Goal: Task Accomplishment & Management: Complete application form

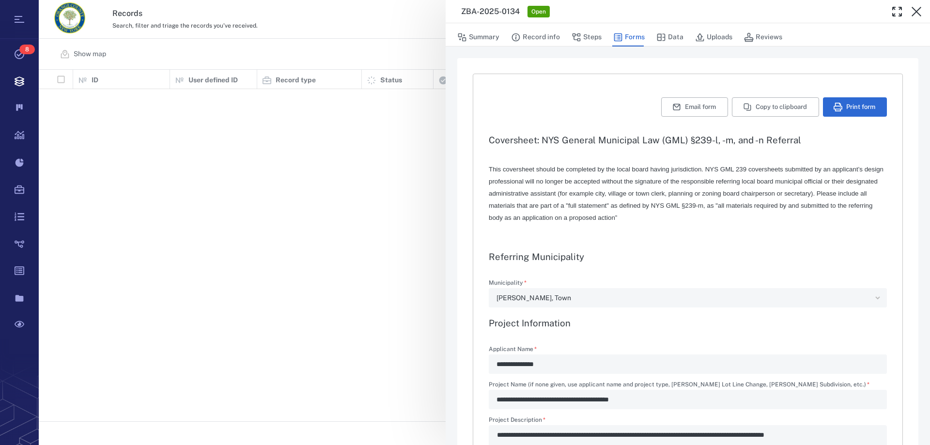
scroll to position [344, 884]
type textarea "*"
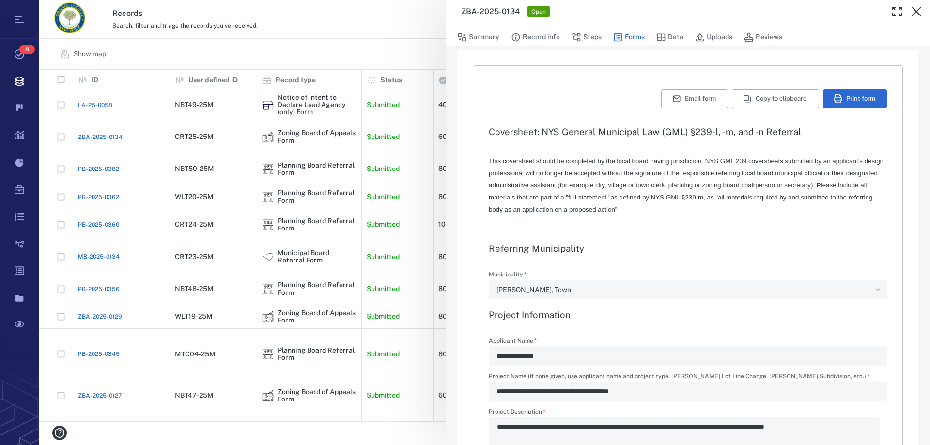
scroll to position [0, 0]
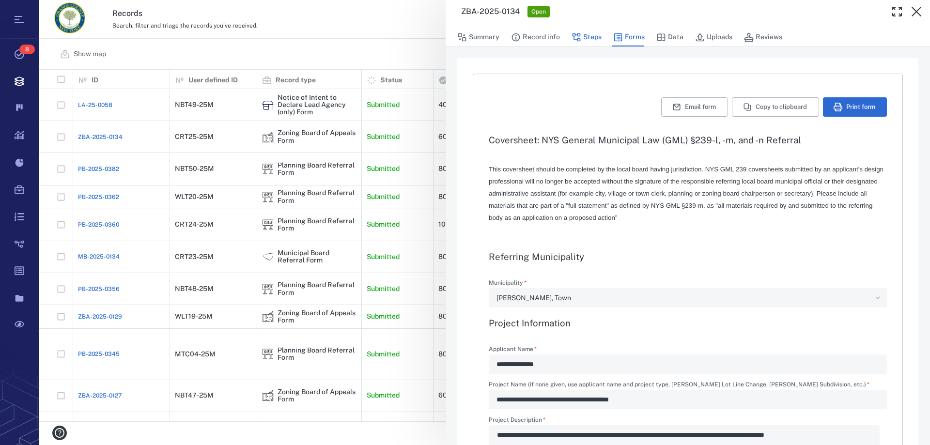
click at [595, 34] on button "Steps" at bounding box center [587, 37] width 30 height 18
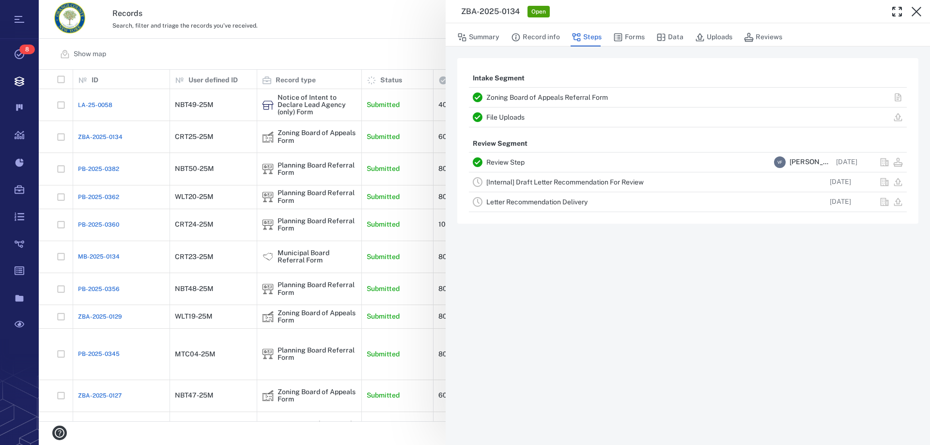
click at [558, 185] on link "[Internal] Draft Letter Recommendation For Review" at bounding box center [564, 182] width 157 height 8
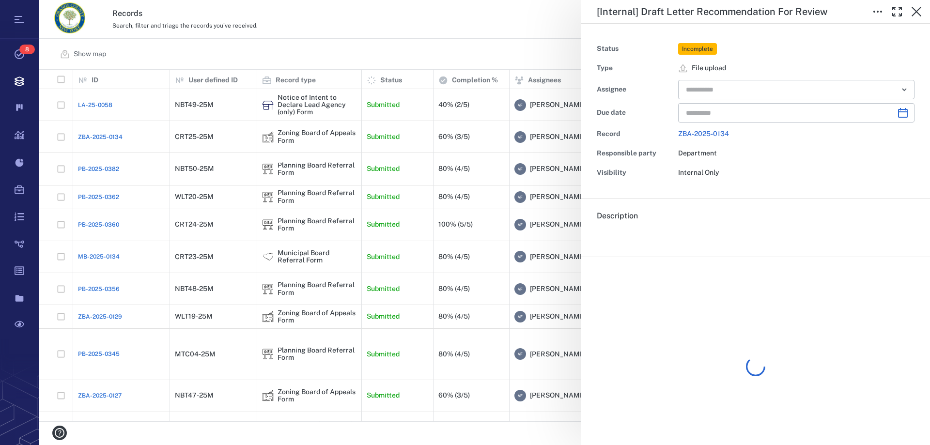
type input "**********"
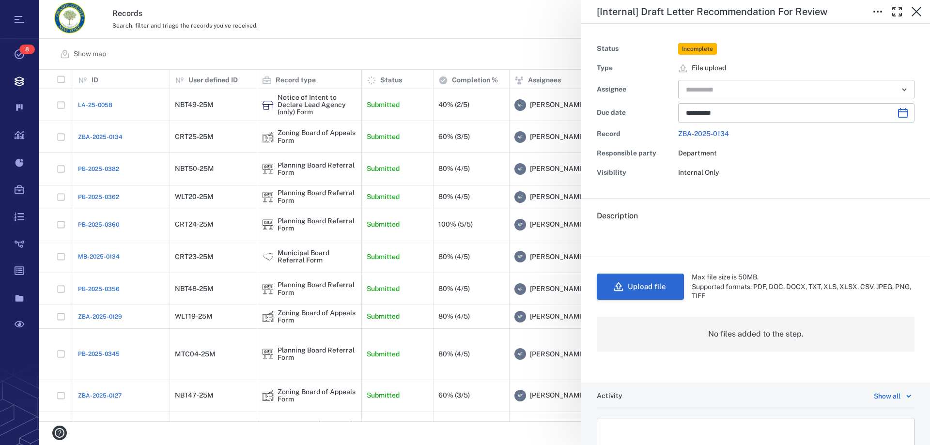
click at [651, 286] on button "Upload file" at bounding box center [640, 287] width 87 height 26
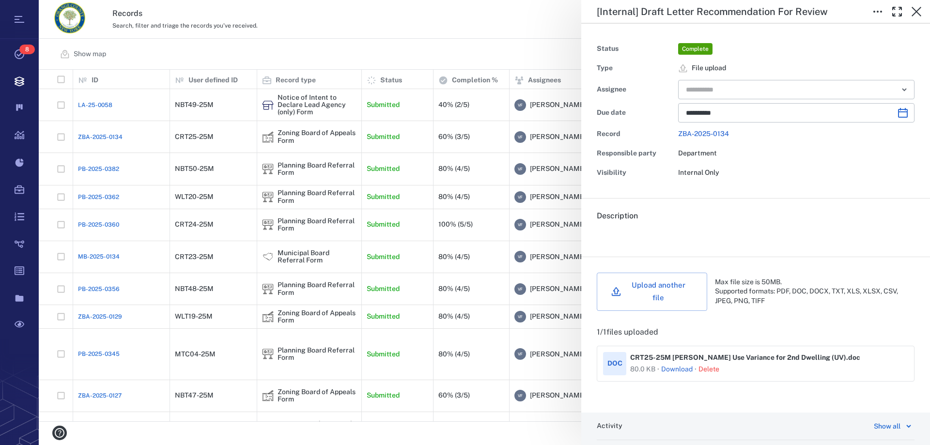
click at [207, 102] on div "**********" at bounding box center [484, 222] width 891 height 445
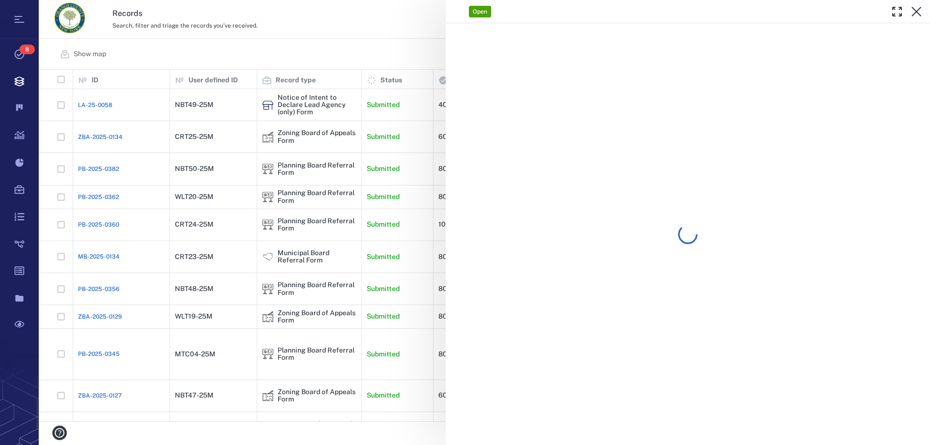
click at [210, 104] on div "Open" at bounding box center [484, 222] width 891 height 445
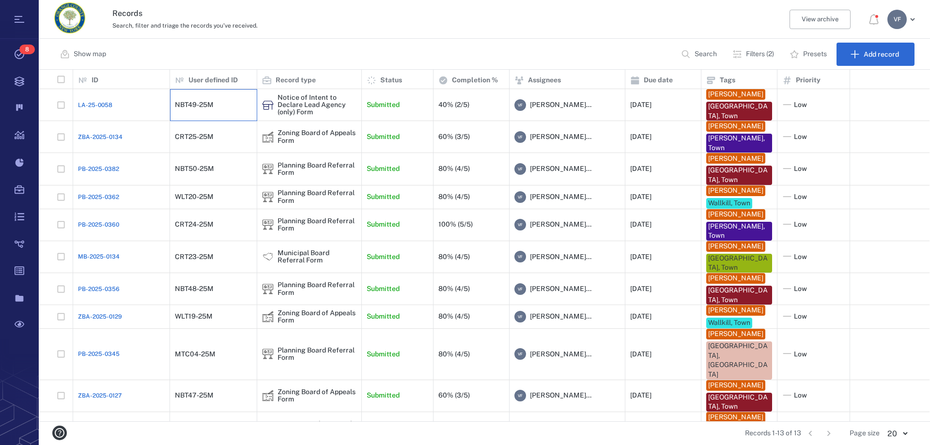
click at [209, 105] on div "NBT49-25M" at bounding box center [194, 104] width 39 height 7
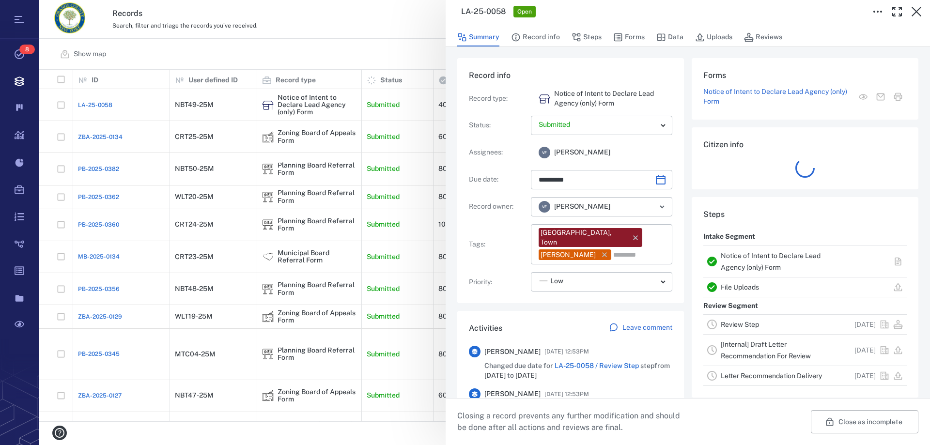
click at [730, 321] on link "Review Step" at bounding box center [740, 325] width 38 height 8
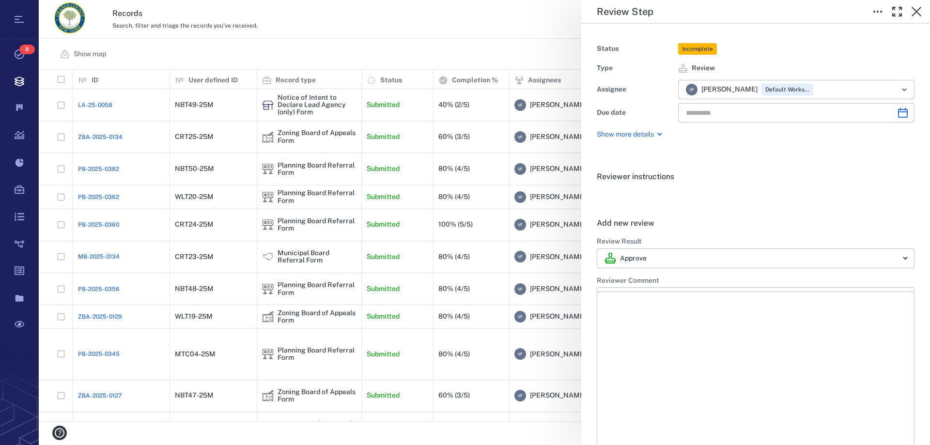
type input "**********"
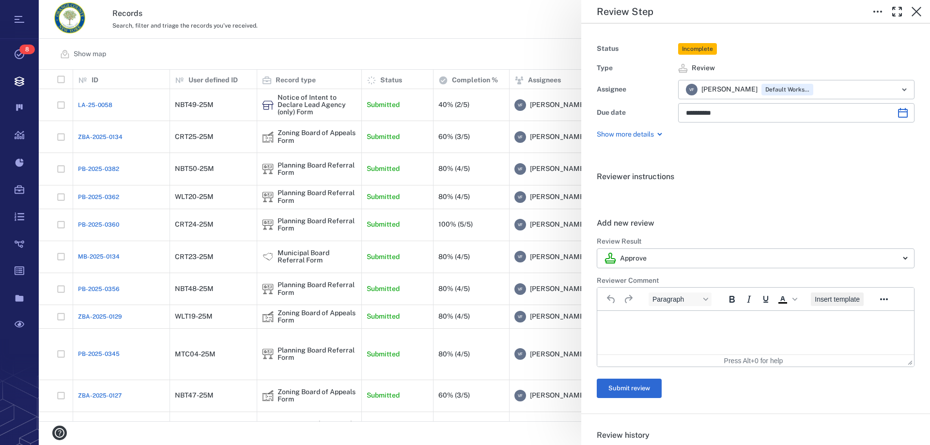
click at [836, 298] on span "Insert template" at bounding box center [837, 300] width 45 height 8
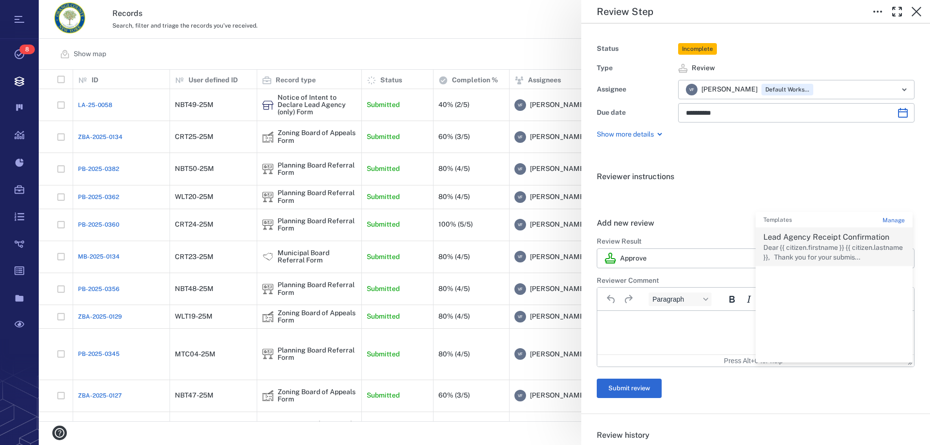
click at [815, 242] on p "Lead Agency Receipt Confirmation" at bounding box center [833, 238] width 141 height 12
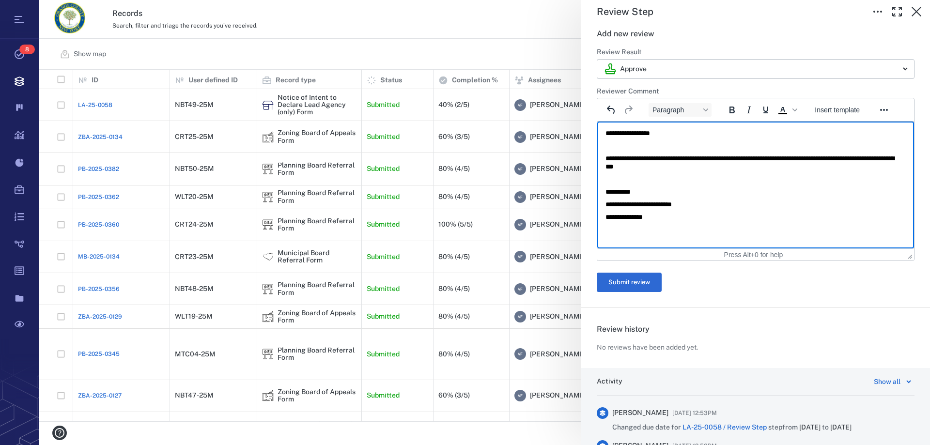
scroll to position [242, 0]
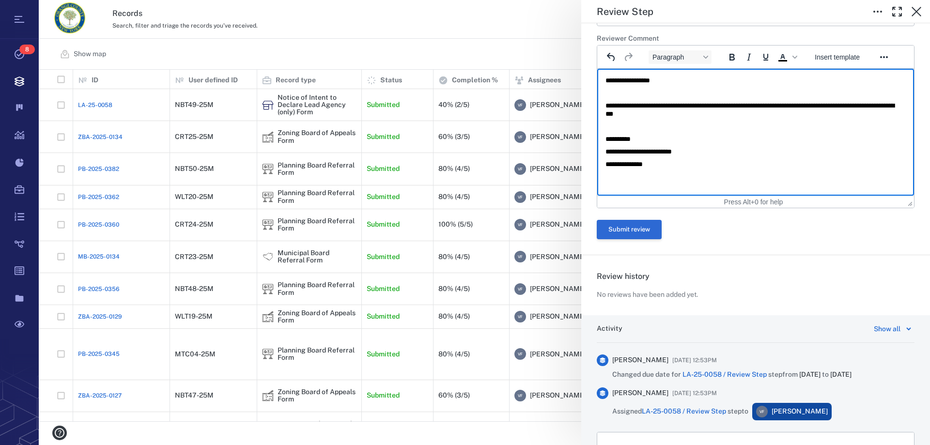
click at [646, 229] on button "Submit review" at bounding box center [629, 229] width 65 height 19
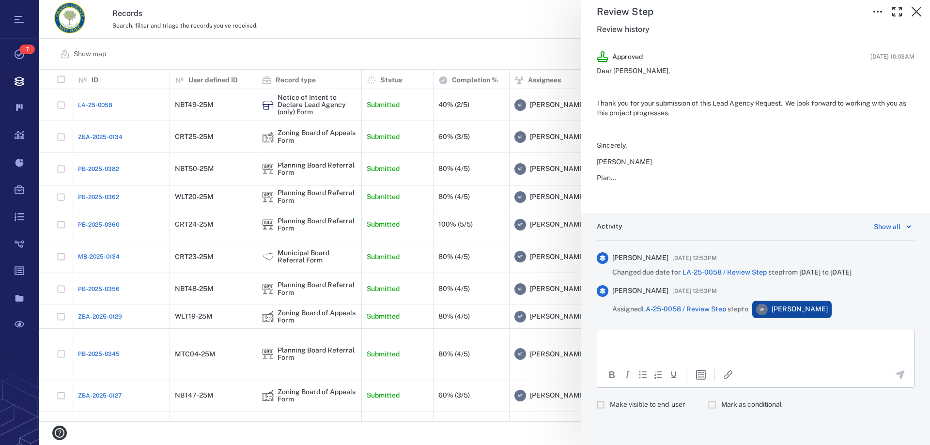
scroll to position [0, 0]
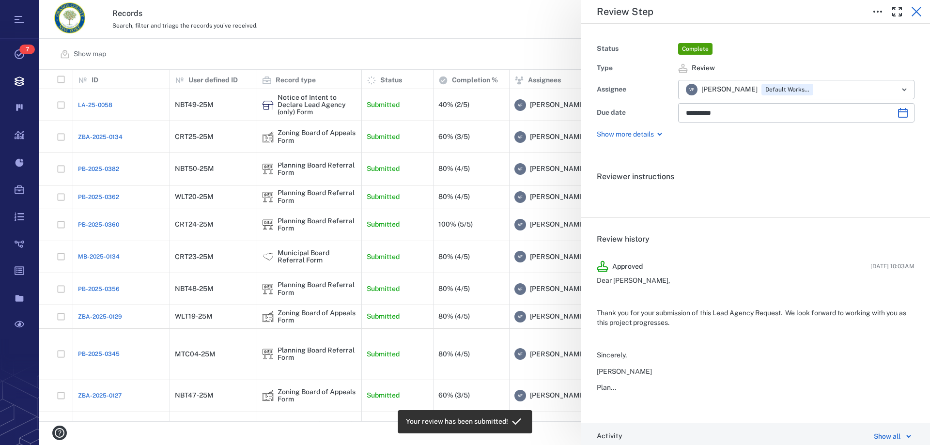
click at [919, 11] on icon "button" at bounding box center [917, 12] width 12 height 12
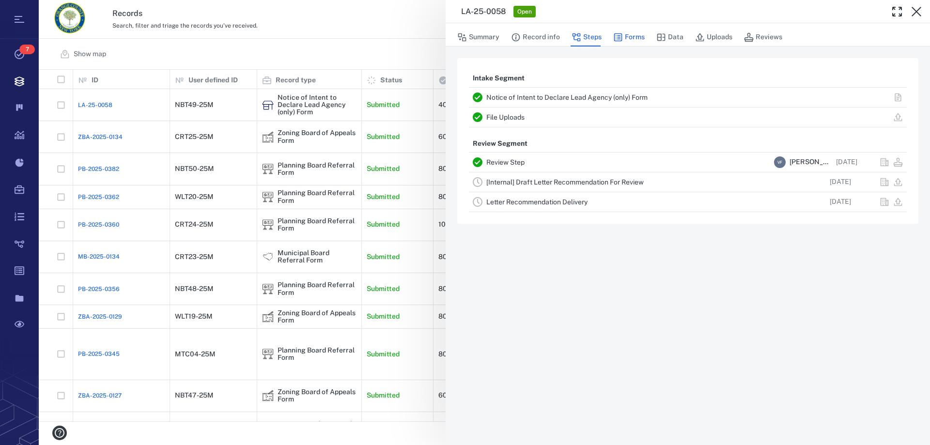
click at [633, 36] on button "Forms" at bounding box center [628, 37] width 31 height 18
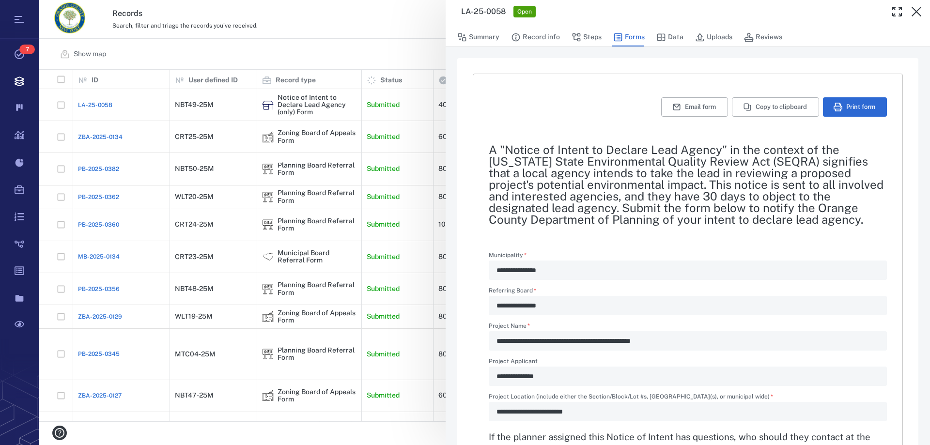
type textarea "*"
click at [716, 32] on button "Uploads" at bounding box center [713, 37] width 37 height 18
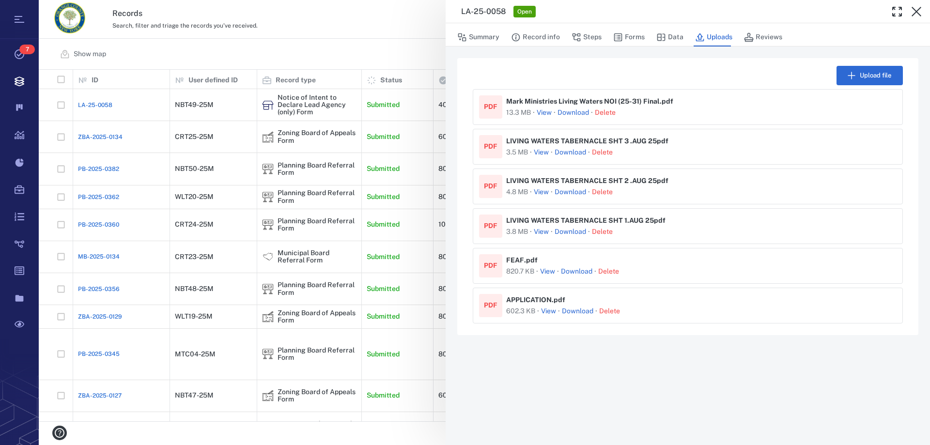
click at [576, 230] on link "Download" at bounding box center [570, 232] width 31 height 10
click at [540, 229] on button "View" at bounding box center [541, 232] width 15 height 10
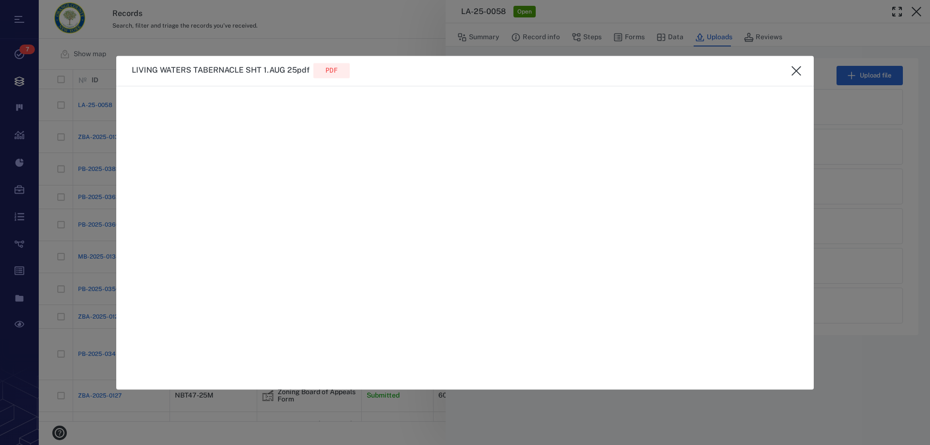
click at [798, 69] on icon "close" at bounding box center [797, 71] width 10 height 10
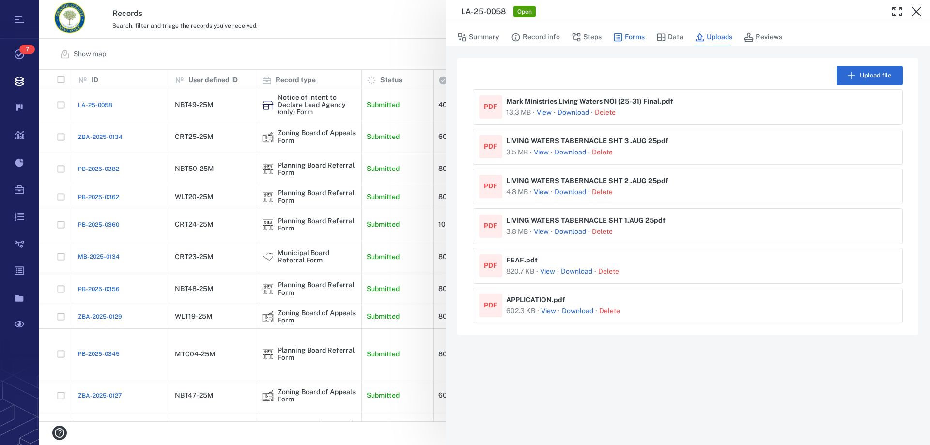
click at [631, 40] on button "Forms" at bounding box center [628, 37] width 31 height 18
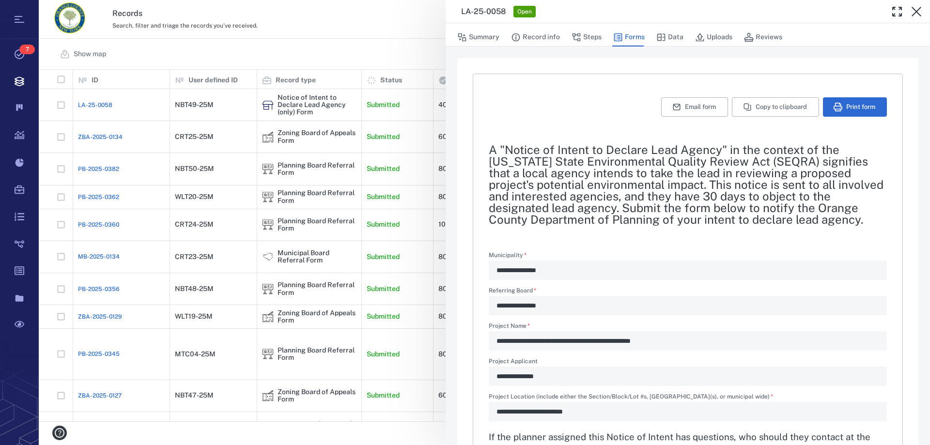
type textarea "*"
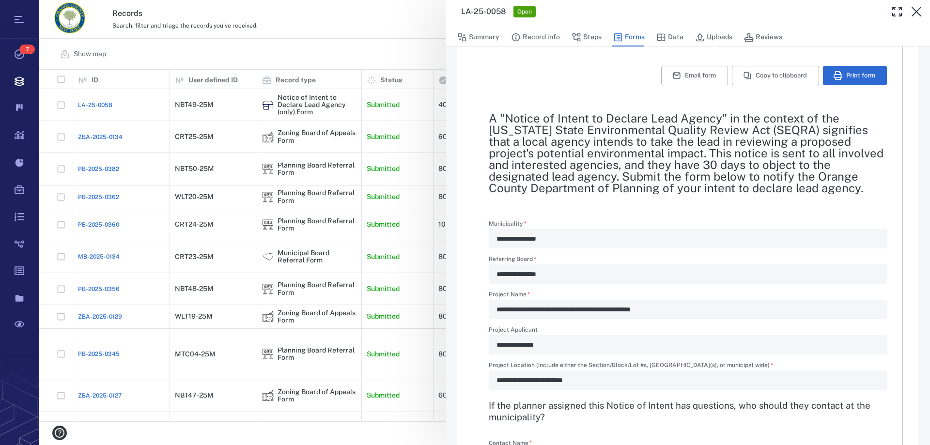
scroll to position [48, 0]
